Goal: Use online tool/utility: Utilize a website feature to perform a specific function

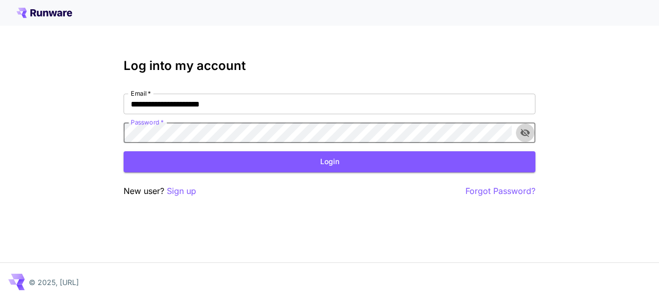
click at [524, 130] on icon "toggle password visibility" at bounding box center [524, 133] width 9 height 8
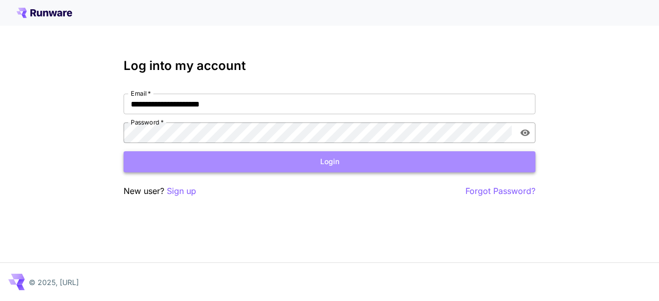
click at [510, 167] on button "Login" at bounding box center [330, 161] width 412 height 21
click at [500, 161] on button "Login" at bounding box center [330, 161] width 412 height 21
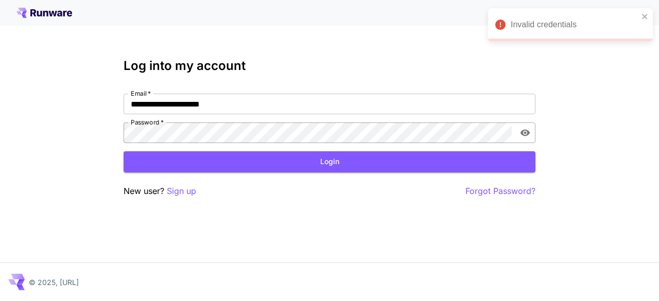
click at [649, 12] on div "Invalid credentials" at bounding box center [570, 24] width 165 height 33
click at [180, 105] on input "**********" at bounding box center [330, 104] width 412 height 21
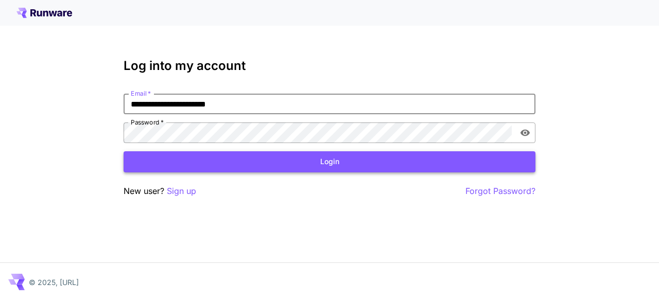
type input "**********"
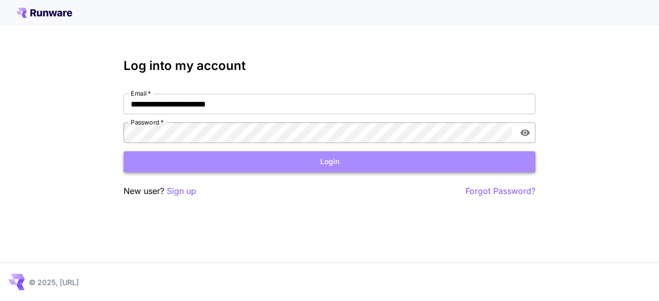
click at [188, 160] on button "Login" at bounding box center [330, 161] width 412 height 21
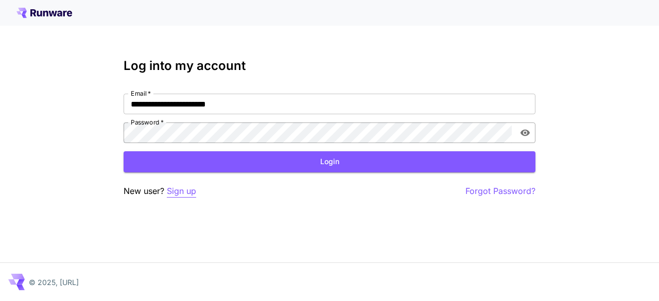
click at [181, 197] on p "Sign up" at bounding box center [181, 191] width 29 height 13
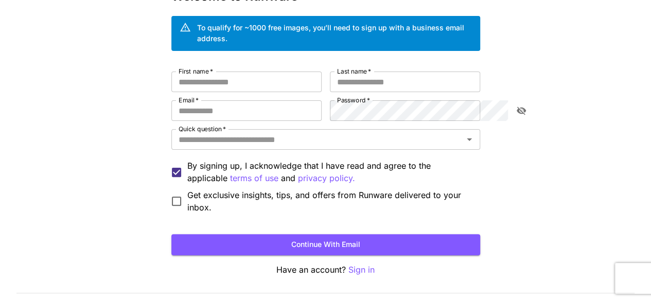
scroll to position [85, 0]
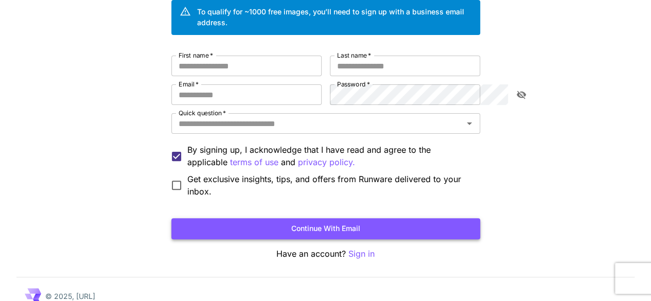
click at [459, 218] on button "Continue with email" at bounding box center [325, 228] width 309 height 21
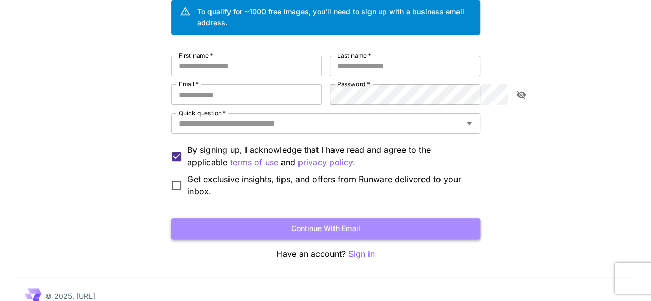
click at [459, 218] on button "Continue with email" at bounding box center [325, 228] width 309 height 21
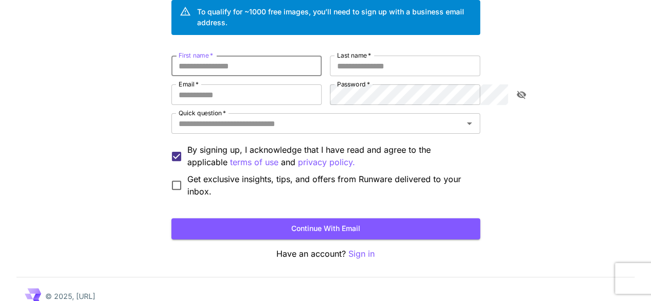
click at [276, 56] on input "First name   *" at bounding box center [246, 66] width 150 height 21
type input "*******"
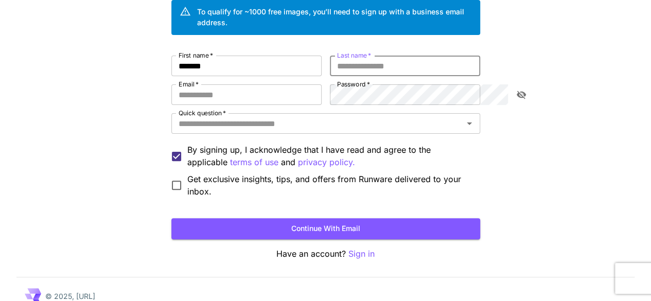
click at [423, 60] on input "Last name   *" at bounding box center [405, 66] width 150 height 21
type input "*****"
click at [245, 89] on input "Email   *" at bounding box center [246, 94] width 150 height 21
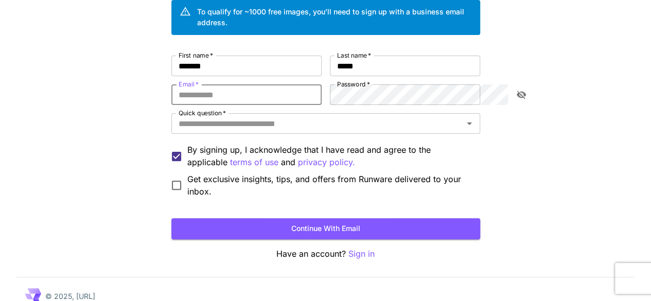
type input "**********"
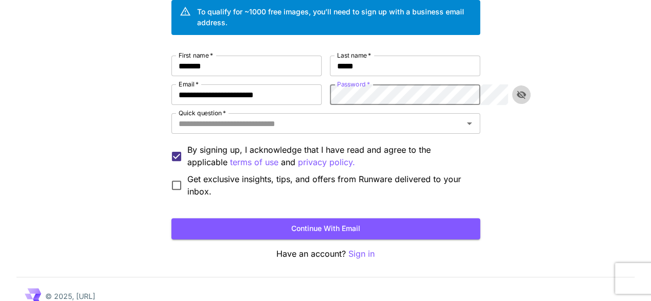
click at [514, 85] on button "toggle password visibility" at bounding box center [521, 94] width 19 height 19
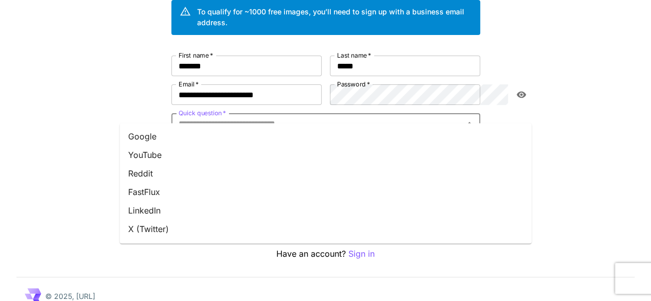
click at [460, 118] on input "Quick question   *" at bounding box center [318, 123] width 286 height 14
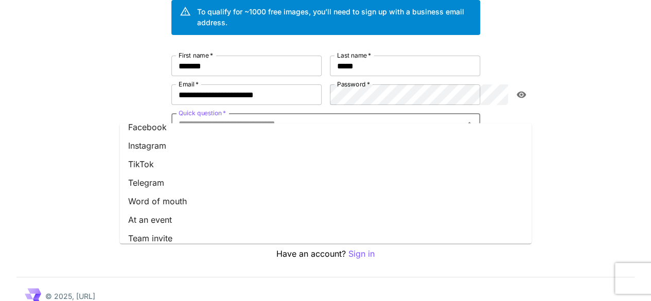
scroll to position [134, 0]
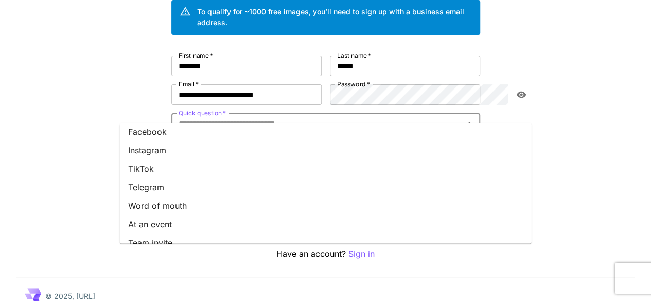
click at [431, 160] on li "TikTok" at bounding box center [326, 169] width 412 height 19
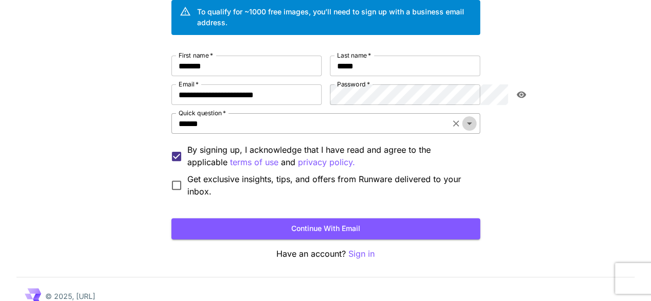
click at [476, 117] on icon "Open" at bounding box center [469, 123] width 12 height 12
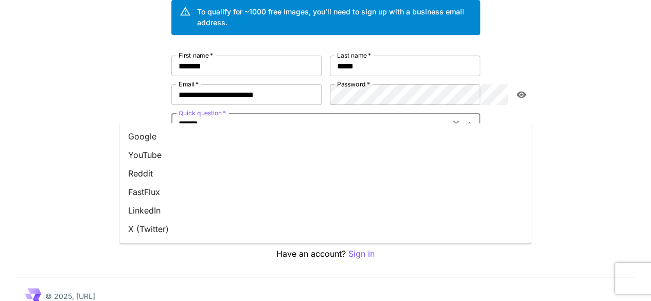
scroll to position [69, 0]
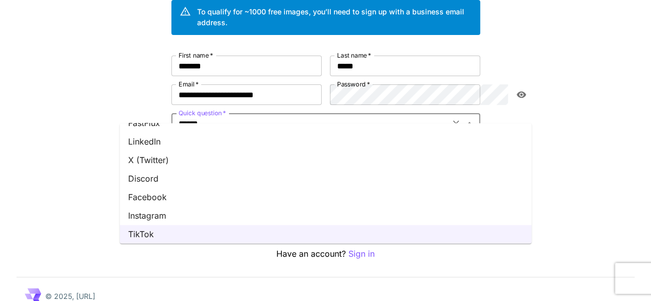
click at [512, 212] on li "Instagram" at bounding box center [326, 215] width 412 height 19
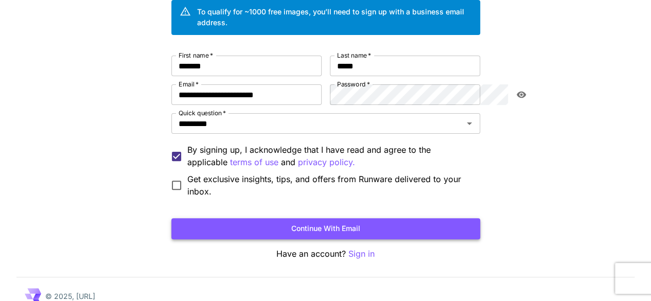
click at [480, 218] on button "Continue with email" at bounding box center [325, 228] width 309 height 21
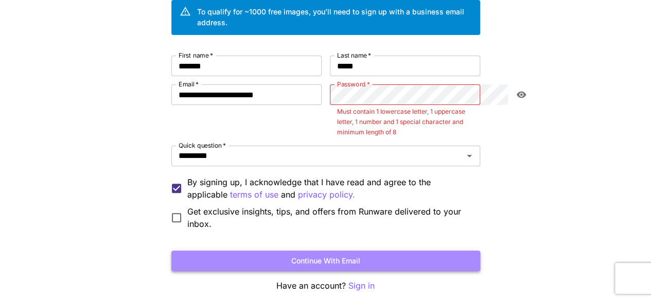
click at [480, 251] on button "Continue with email" at bounding box center [325, 261] width 309 height 21
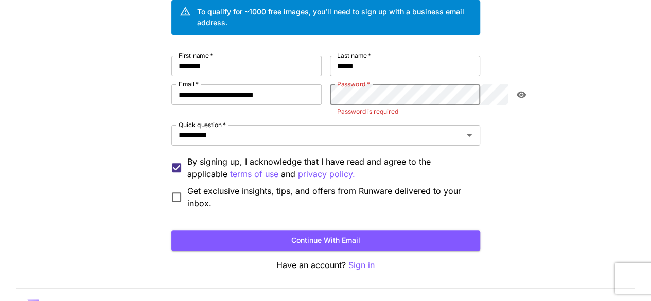
click at [549, 91] on div "**********" at bounding box center [325, 121] width 651 height 412
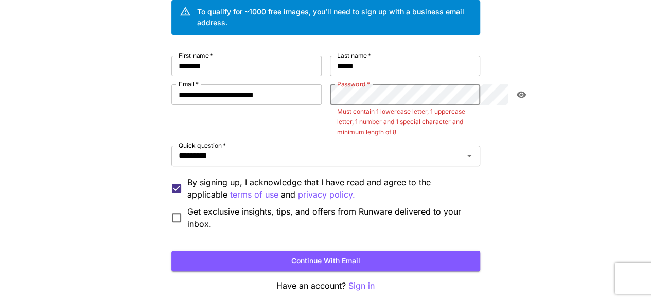
click at [171, 251] on button "Continue with email" at bounding box center [325, 261] width 309 height 21
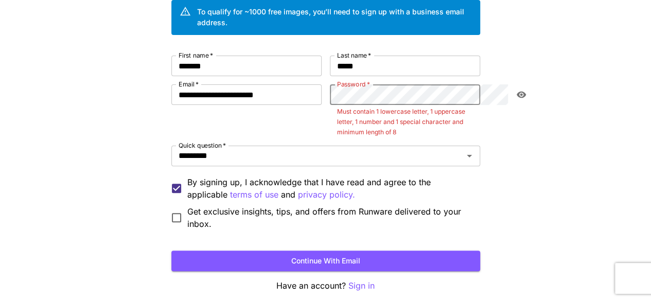
click at [171, 251] on button "Continue with email" at bounding box center [325, 261] width 309 height 21
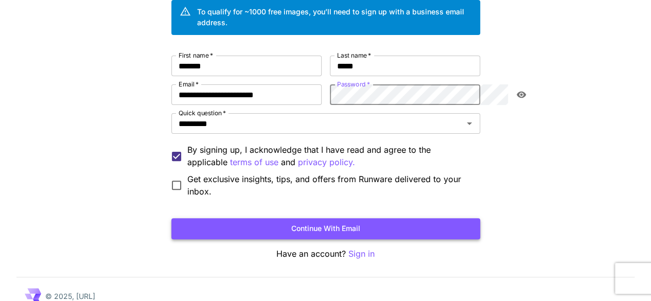
click at [401, 218] on button "Continue with email" at bounding box center [325, 228] width 309 height 21
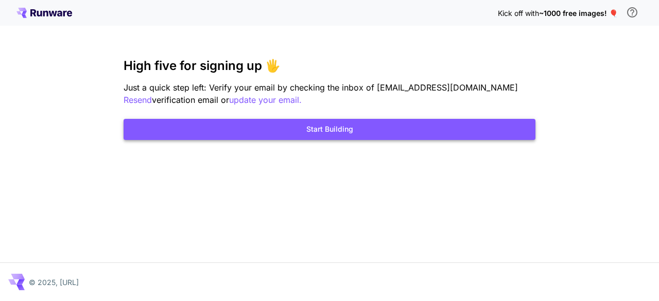
click at [211, 129] on button "Start Building" at bounding box center [330, 129] width 412 height 21
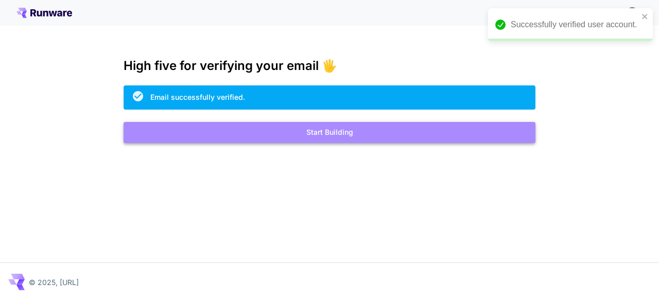
click at [241, 133] on button "Start Building" at bounding box center [330, 132] width 412 height 21
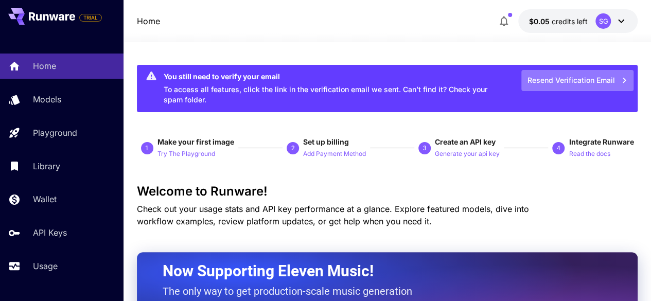
click at [583, 76] on button "Resend Verification Email" at bounding box center [578, 80] width 112 height 21
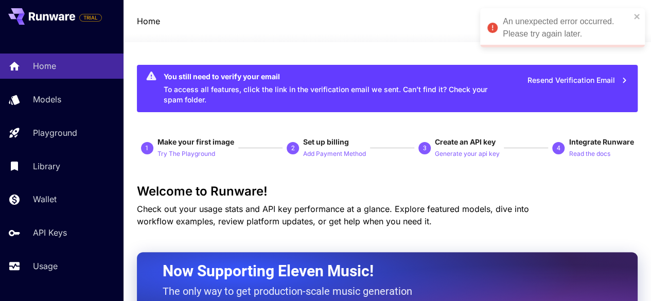
click at [561, 18] on div "An unexpected error occurred. Please try again later." at bounding box center [567, 27] width 128 height 25
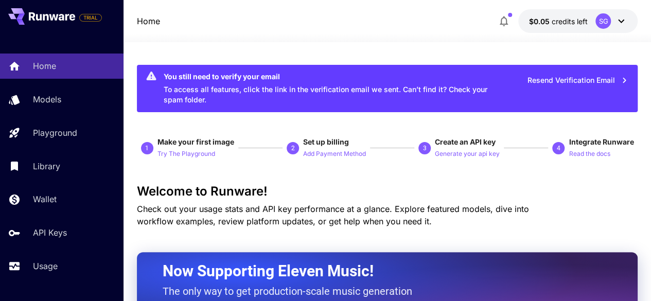
click at [571, 90] on button "Resend Verification Email" at bounding box center [578, 80] width 112 height 21
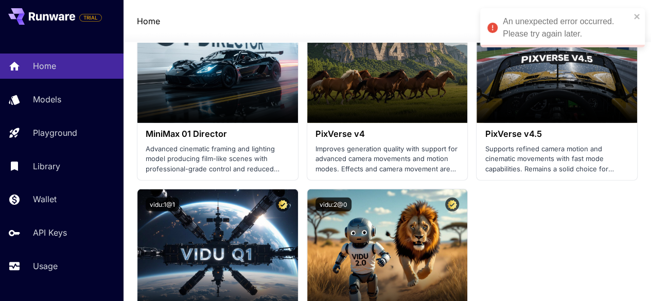
scroll to position [1514, 0]
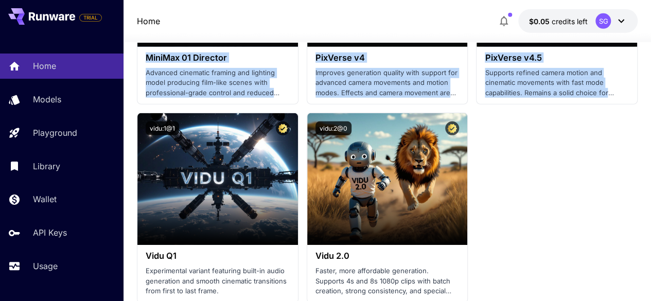
drag, startPoint x: 650, startPoint y: 111, endPoint x: 646, endPoint y: 8, distance: 103.0
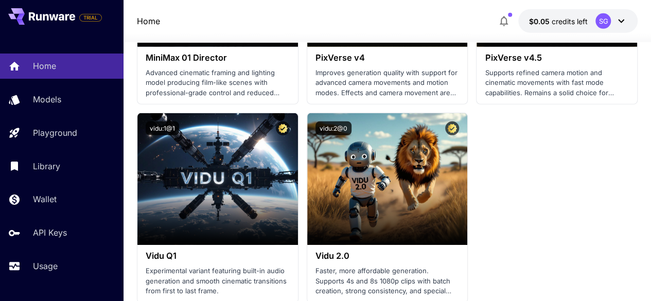
click at [610, 20] on div "SG" at bounding box center [603, 20] width 15 height 15
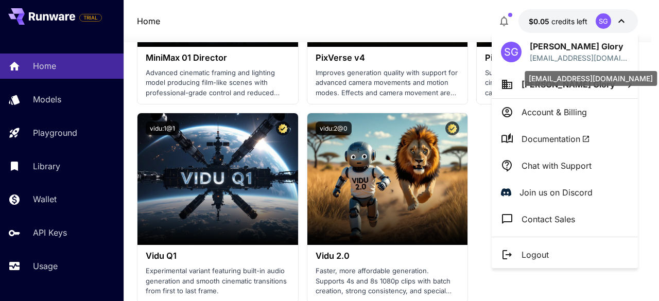
click at [587, 60] on p "[EMAIL_ADDRESS][DOMAIN_NAME]" at bounding box center [579, 58] width 99 height 11
click at [613, 79] on div "[EMAIL_ADDRESS][DOMAIN_NAME]" at bounding box center [591, 78] width 132 height 15
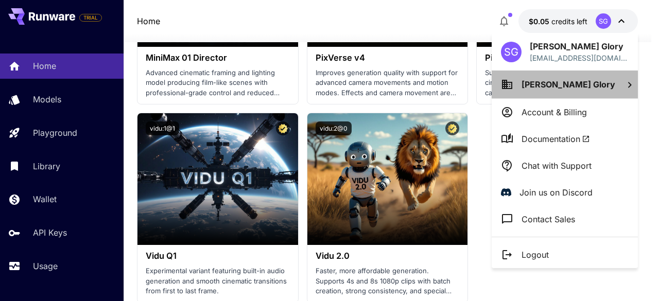
click at [623, 85] on icon at bounding box center [629, 85] width 12 height 12
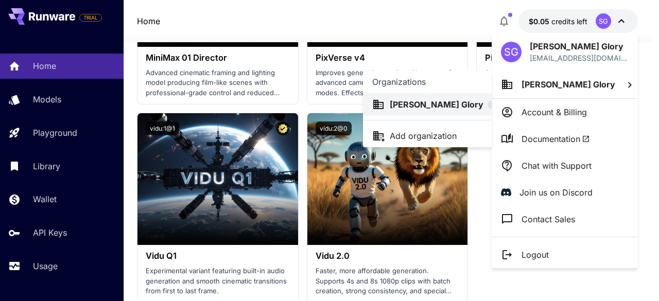
click at [622, 87] on div at bounding box center [329, 150] width 659 height 301
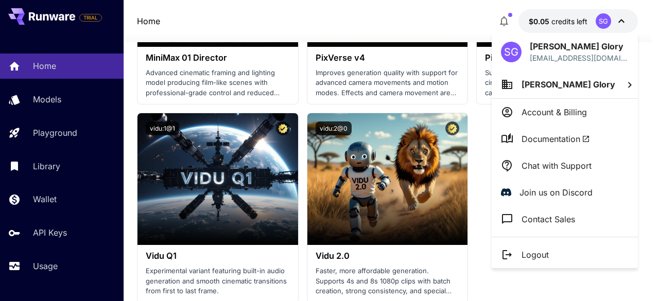
click at [654, 62] on div at bounding box center [329, 150] width 659 height 301
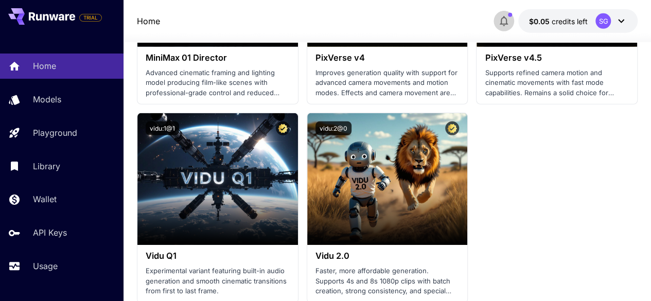
click at [507, 17] on icon "button" at bounding box center [504, 21] width 12 height 12
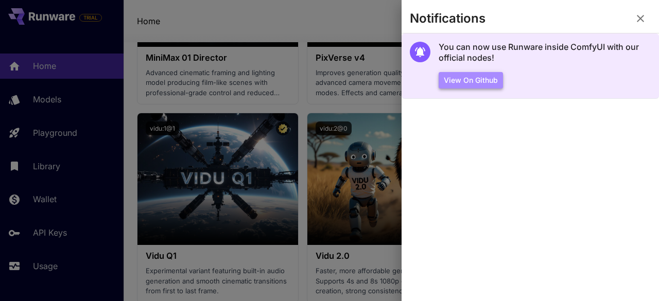
click at [480, 76] on button "View on Github" at bounding box center [471, 80] width 64 height 17
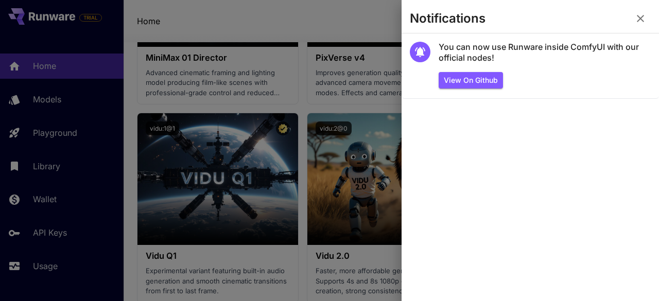
click at [644, 23] on icon "button" at bounding box center [640, 18] width 12 height 12
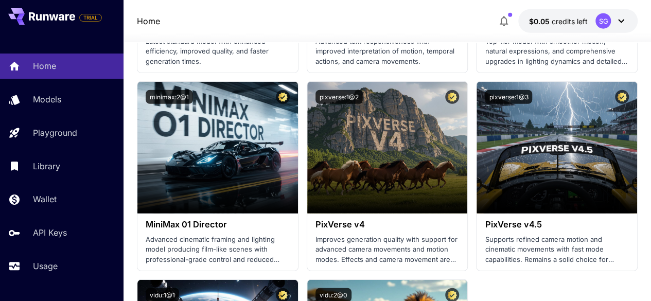
scroll to position [0, 0]
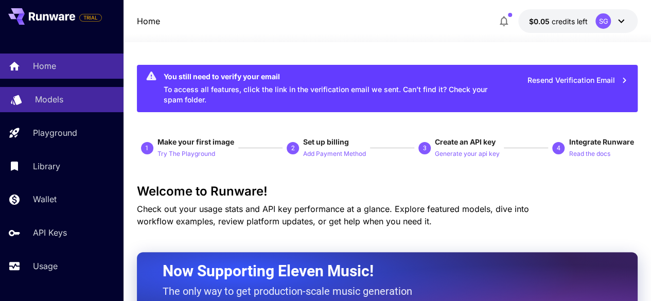
click at [63, 95] on p "Models" at bounding box center [49, 99] width 28 height 12
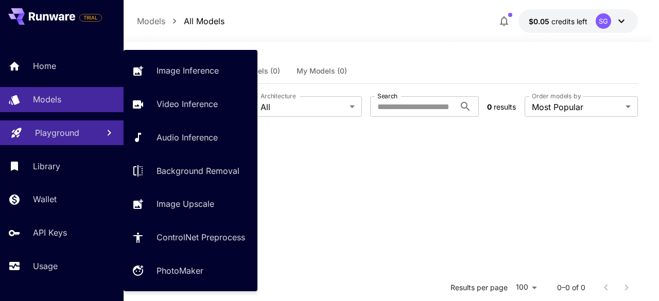
click at [65, 143] on link "Playground" at bounding box center [62, 132] width 124 height 25
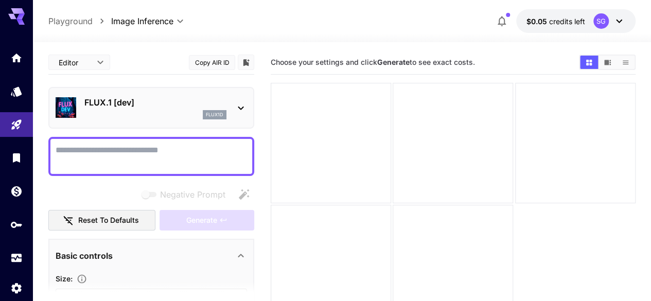
click at [112, 159] on textarea "Negative Prompt" at bounding box center [152, 156] width 192 height 25
type textarea "*"
click at [234, 107] on div "FLUX.1 [dev] flux1d" at bounding box center [152, 107] width 192 height 31
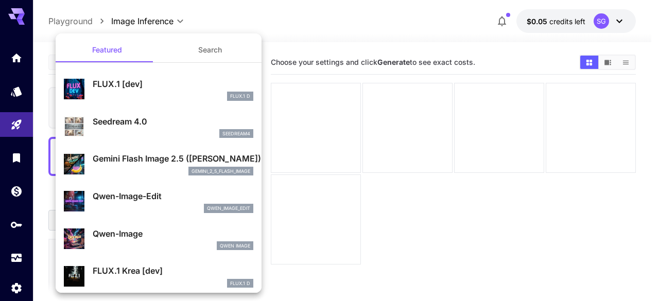
click at [308, 16] on div at bounding box center [329, 150] width 659 height 301
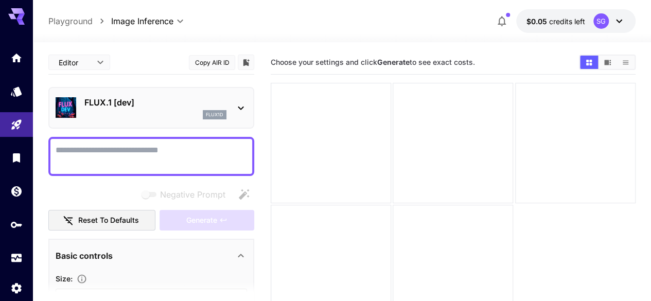
click at [148, 16] on div "**********" at bounding box center [341, 21] width 587 height 24
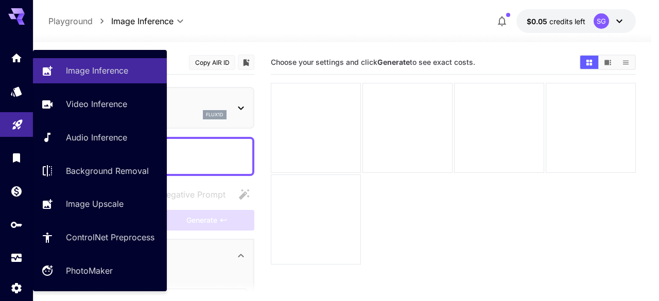
drag, startPoint x: 14, startPoint y: 130, endPoint x: 30, endPoint y: 123, distance: 17.5
click at [14, 130] on link at bounding box center [16, 124] width 33 height 25
click at [95, 72] on p "Image Inference" at bounding box center [99, 70] width 62 height 12
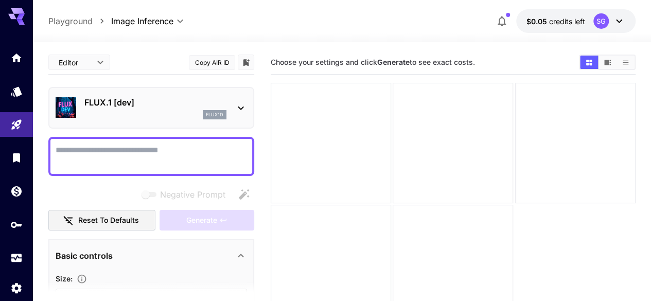
click at [129, 158] on textarea "Negative Prompt" at bounding box center [152, 156] width 192 height 25
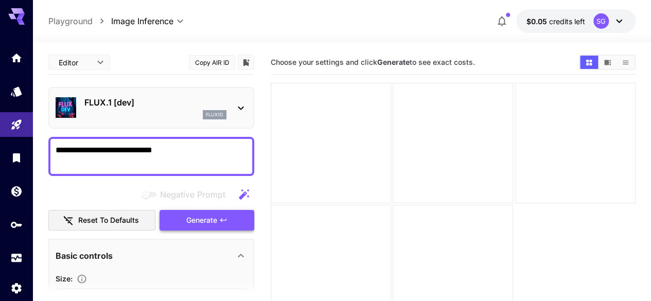
type textarea "**********"
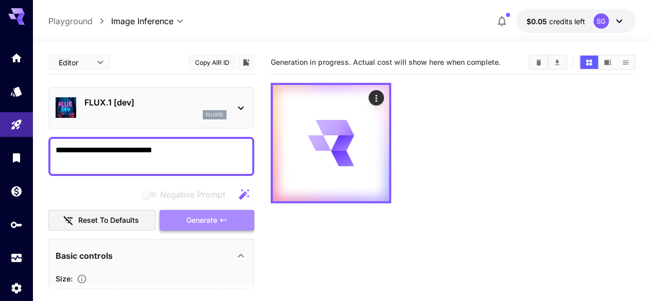
click at [182, 210] on button "Generate" at bounding box center [207, 220] width 95 height 21
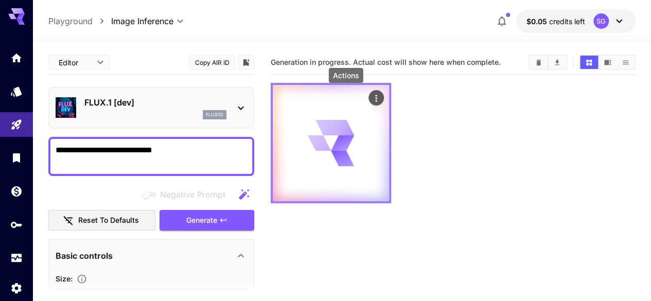
click at [376, 100] on icon "Actions" at bounding box center [377, 98] width 2 height 7
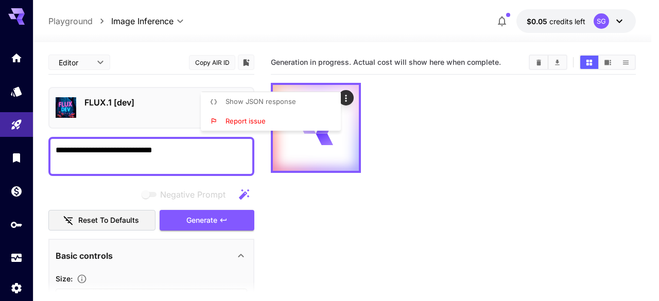
click at [372, 194] on div at bounding box center [329, 150] width 659 height 301
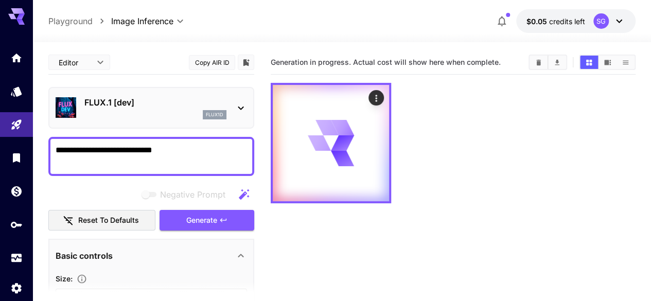
drag, startPoint x: 238, startPoint y: 256, endPoint x: 295, endPoint y: 264, distance: 57.7
click at [295, 264] on section "Generation in progress. Actual cost will show here when complete." at bounding box center [453, 200] width 365 height 301
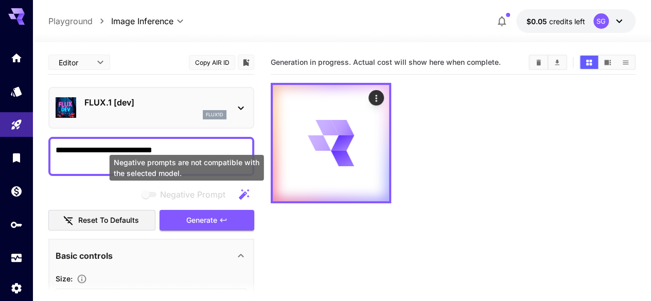
click at [227, 194] on div "Negative Prompt" at bounding box center [187, 194] width 94 height 13
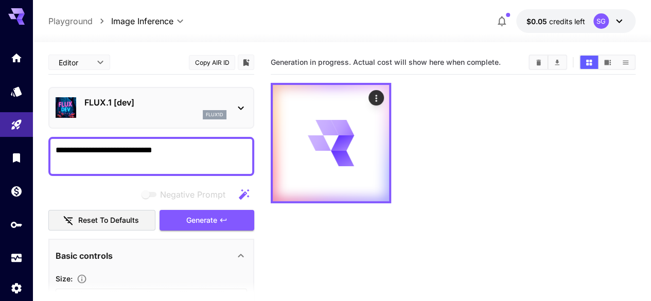
click at [207, 149] on textarea "**********" at bounding box center [152, 156] width 192 height 25
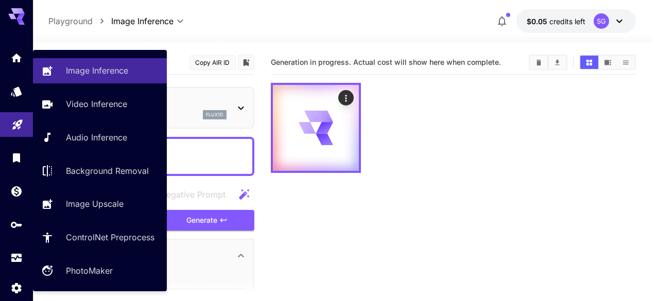
click at [28, 127] on link at bounding box center [16, 124] width 33 height 25
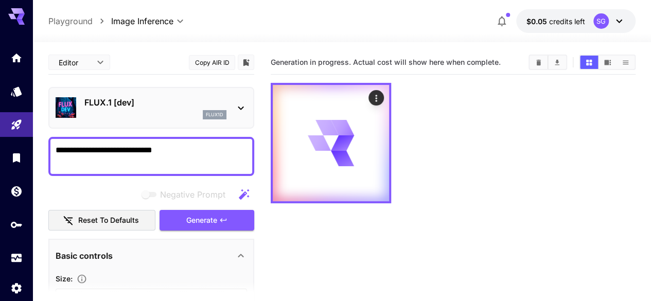
click at [402, 183] on section "Generation in progress. Actual cost will show here when complete." at bounding box center [453, 200] width 365 height 301
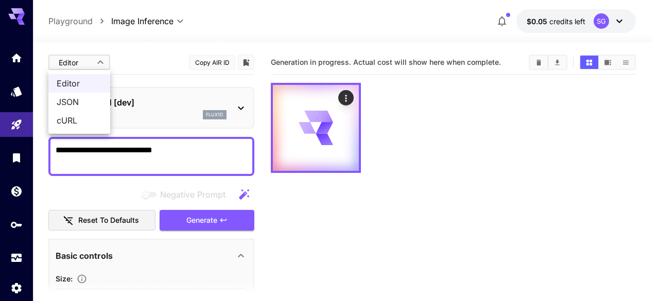
click at [99, 61] on body "**********" at bounding box center [329, 191] width 659 height 383
click at [106, 100] on li "JSON" at bounding box center [79, 102] width 62 height 19
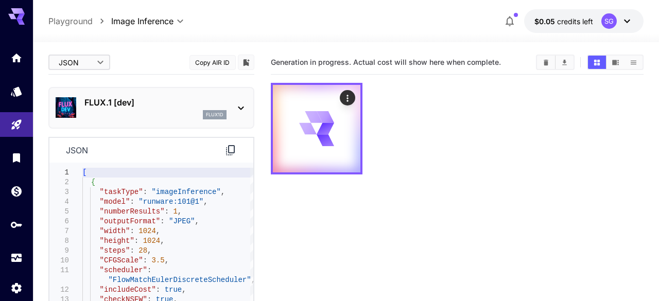
click at [98, 62] on body "**********" at bounding box center [329, 191] width 659 height 383
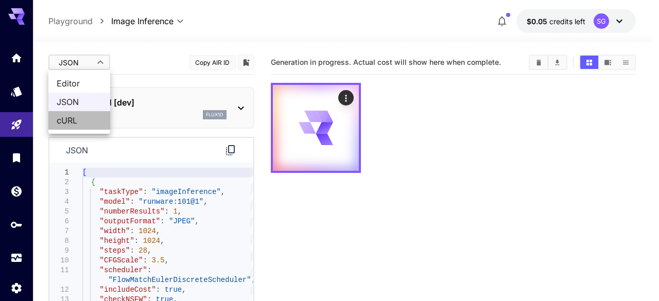
click at [92, 118] on span "cURL" at bounding box center [79, 120] width 45 height 12
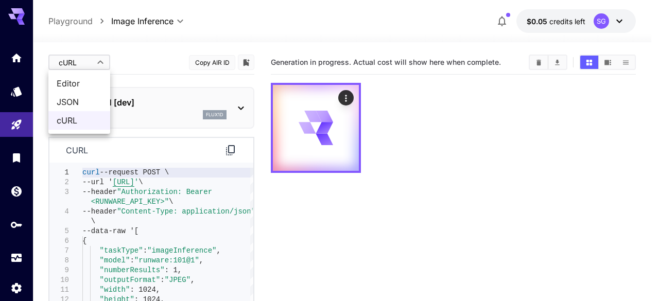
click at [100, 58] on body "**********" at bounding box center [329, 191] width 659 height 383
click at [98, 79] on span "Editor" at bounding box center [79, 83] width 45 height 12
type input "****"
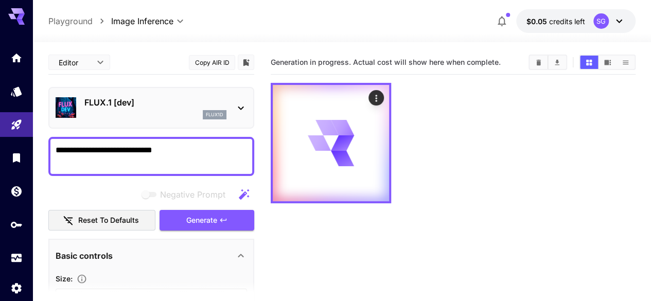
click at [179, 155] on textarea "**********" at bounding box center [152, 156] width 192 height 25
click at [238, 108] on icon at bounding box center [241, 108] width 12 height 12
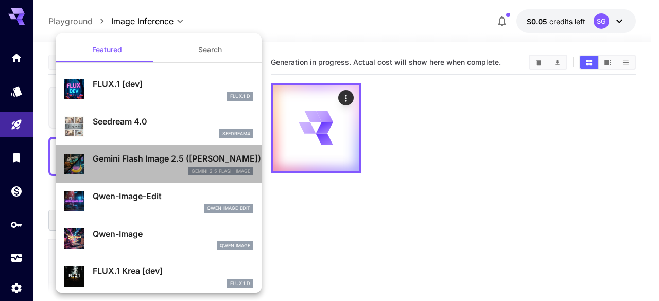
click at [228, 165] on div "Gemini Flash Image 2.5 ([PERSON_NAME]) gemini_2_5_flash_image" at bounding box center [173, 163] width 161 height 23
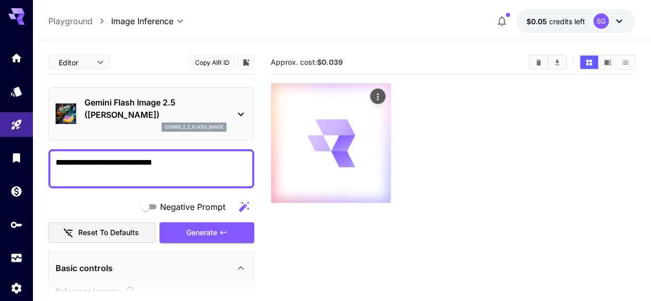
click at [309, 143] on icon at bounding box center [331, 143] width 48 height 48
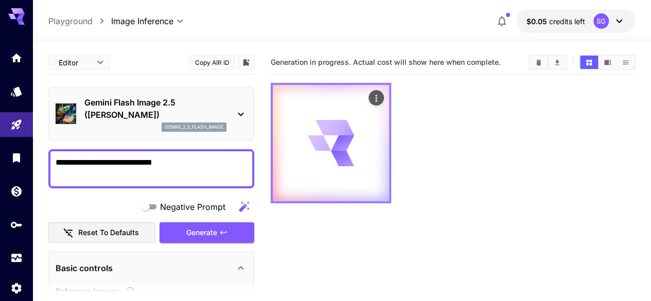
click at [309, 143] on icon at bounding box center [331, 143] width 46 height 46
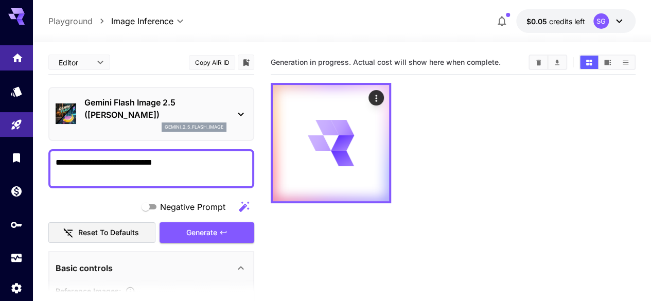
click at [12, 66] on link at bounding box center [16, 57] width 33 height 25
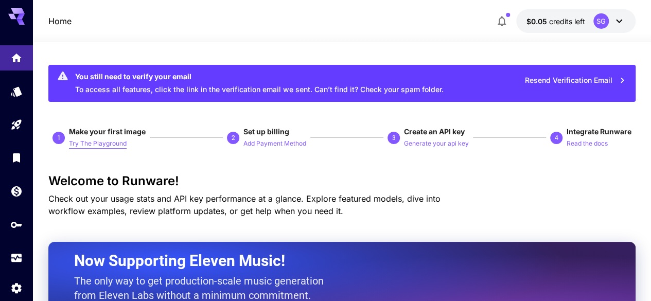
click at [109, 145] on p "Try The Playground" at bounding box center [98, 144] width 58 height 10
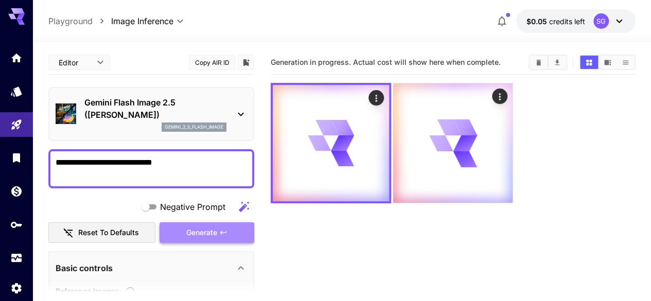
click at [245, 228] on button "Generate" at bounding box center [207, 232] width 95 height 21
